Goal: Find specific page/section: Find specific page/section

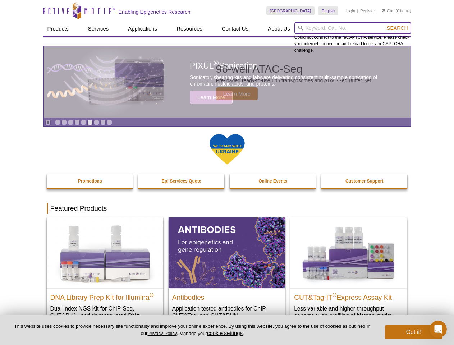
click at [352, 28] on input "search" at bounding box center [352, 28] width 117 height 12
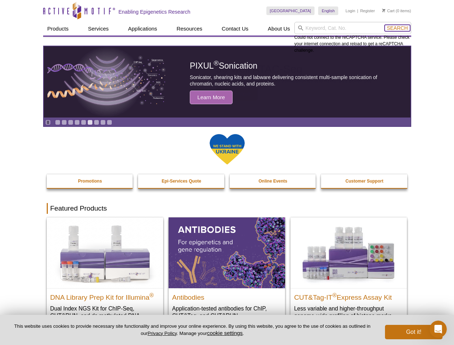
click at [397, 28] on span "Search" at bounding box center [396, 28] width 21 height 6
click at [48, 122] on icon "Pause" at bounding box center [48, 122] width 5 height 5
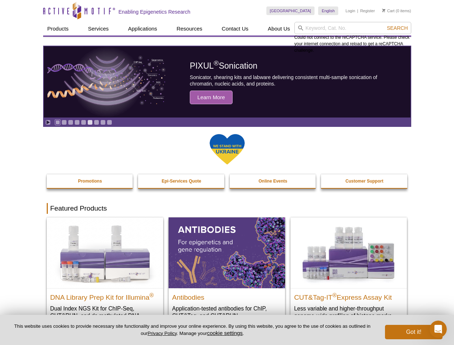
click at [57, 122] on link "Go to slide 1" at bounding box center [57, 122] width 5 height 5
click at [64, 122] on link "Go to slide 2" at bounding box center [63, 122] width 5 height 5
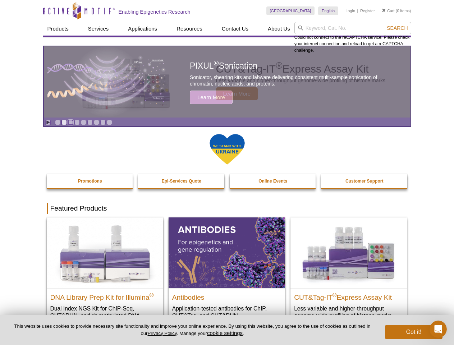
click at [70, 122] on link "Go to slide 3" at bounding box center [70, 122] width 5 height 5
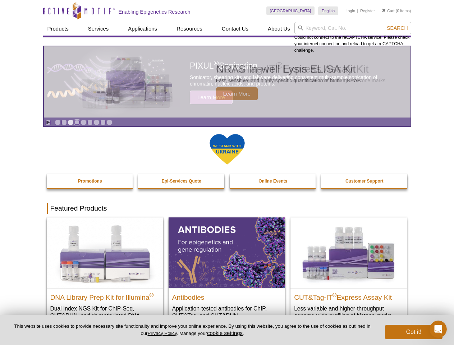
click at [77, 122] on link "Go to slide 4" at bounding box center [76, 122] width 5 height 5
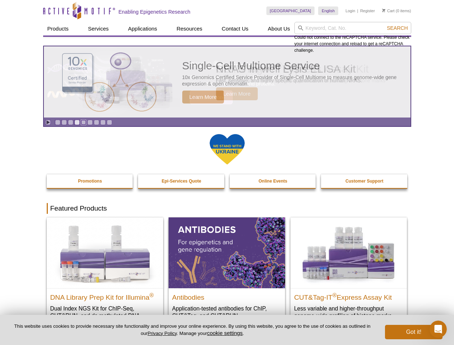
click at [83, 122] on link "Go to slide 5" at bounding box center [83, 122] width 5 height 5
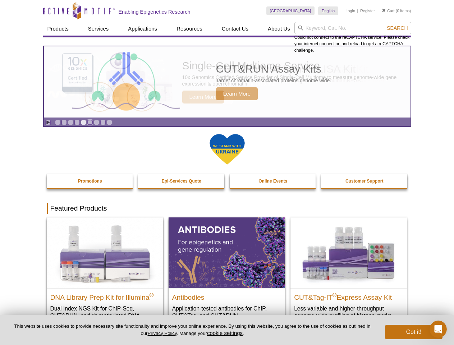
click at [90, 122] on link "Go to slide 6" at bounding box center [89, 122] width 5 height 5
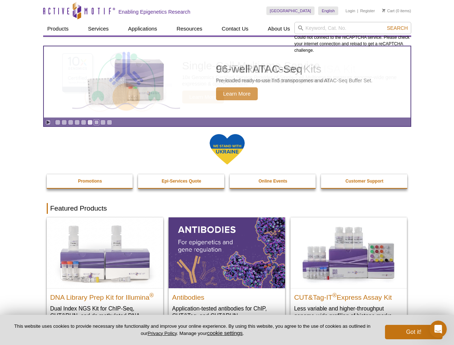
click at [96, 122] on link "Go to slide 7" at bounding box center [96, 122] width 5 height 5
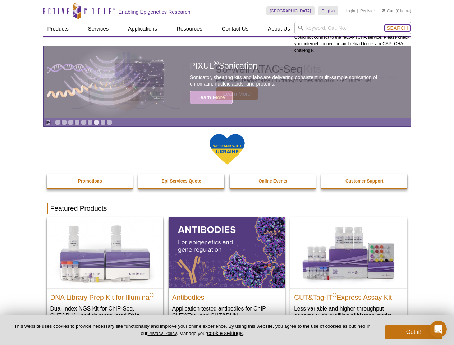
click at [397, 28] on span "Search" at bounding box center [396, 28] width 21 height 6
